Goal: Register for event/course

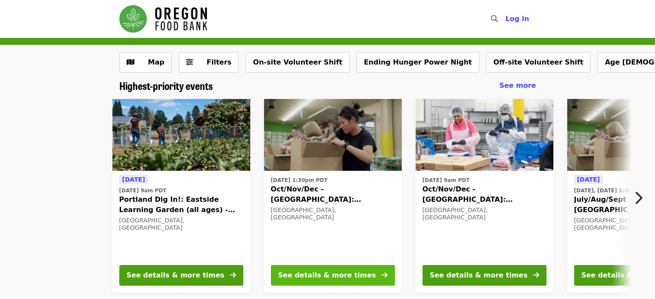
click at [313, 276] on div "See details & more times" at bounding box center [327, 275] width 98 height 10
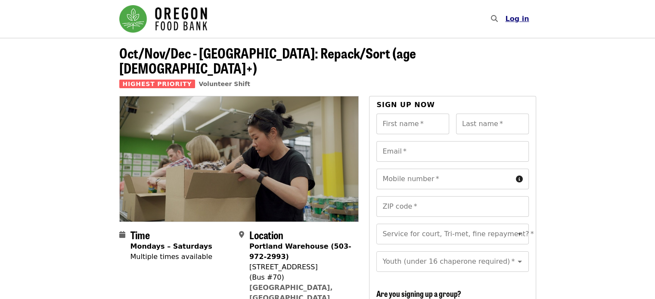
click at [519, 17] on span "Log in" at bounding box center [517, 19] width 24 height 8
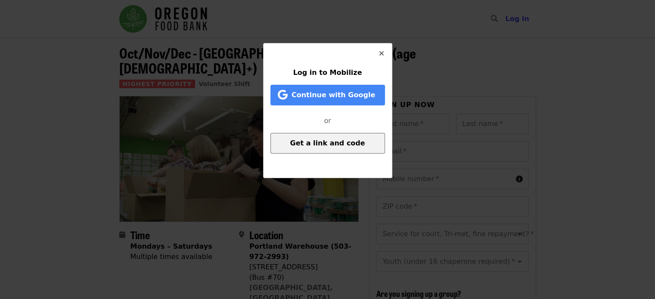
click at [313, 146] on span "Get a link and code" at bounding box center [327, 143] width 75 height 8
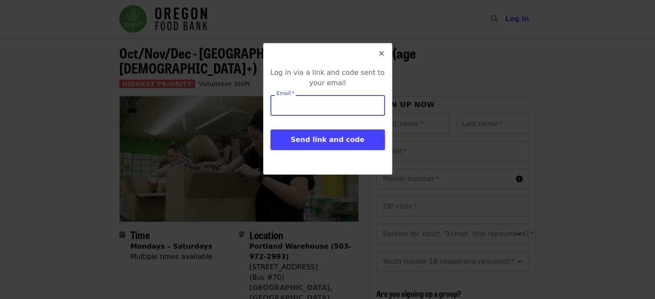
click at [295, 109] on input "Email   *" at bounding box center [327, 105] width 115 height 21
type input "**********"
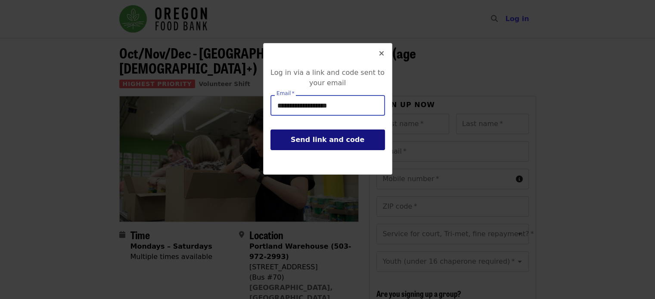
click at [311, 141] on span "Send link and code" at bounding box center [328, 140] width 74 height 8
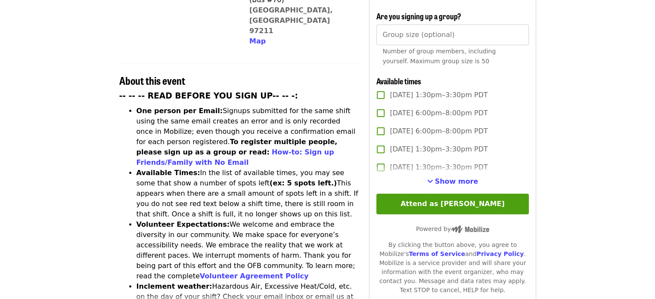
scroll to position [278, 0]
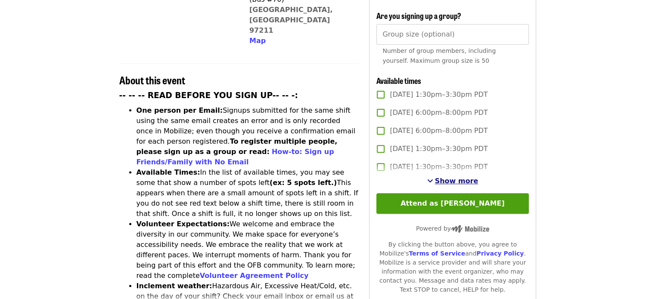
click at [448, 177] on span "Show more" at bounding box center [456, 181] width 43 height 8
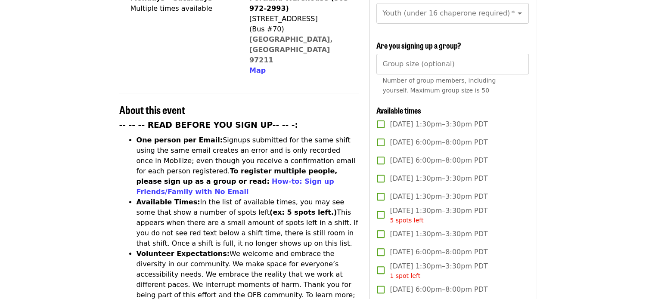
scroll to position [0, 0]
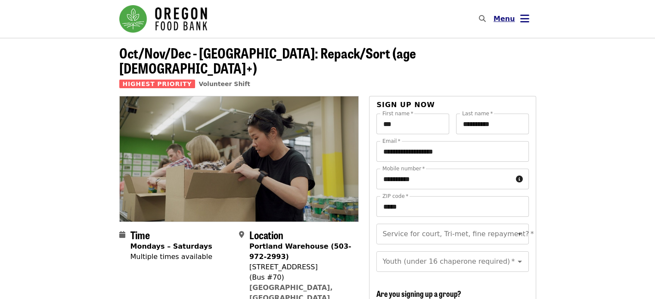
click at [518, 19] on button "Menu" at bounding box center [512, 19] width 50 height 21
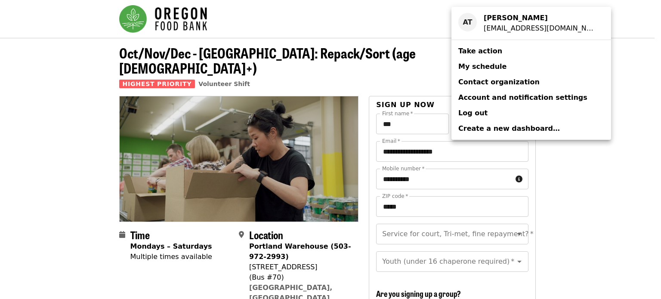
click at [479, 68] on span "My schedule" at bounding box center [483, 66] width 48 height 8
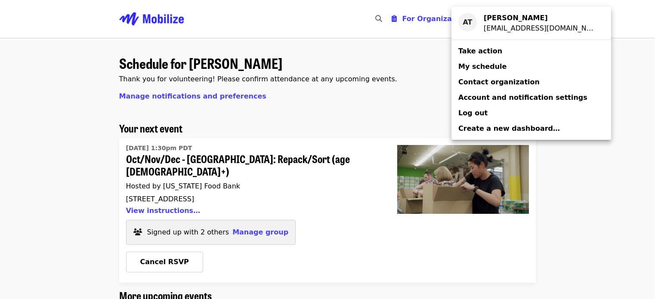
click at [369, 112] on div "Account menu" at bounding box center [330, 149] width 661 height 299
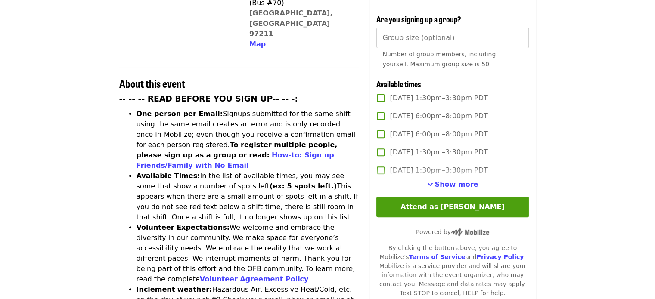
scroll to position [289, 0]
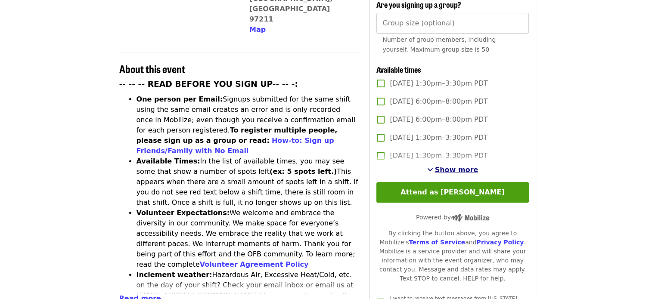
click at [454, 168] on span "Show more" at bounding box center [456, 170] width 43 height 8
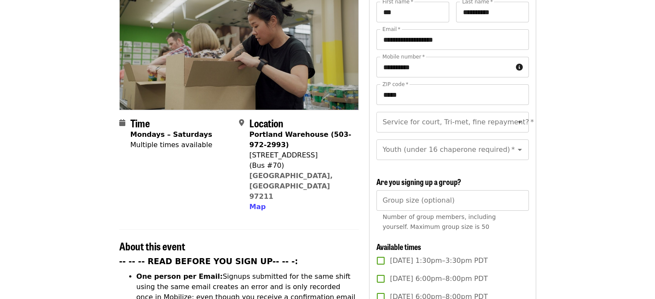
scroll to position [0, 0]
